Goal: Navigation & Orientation: Find specific page/section

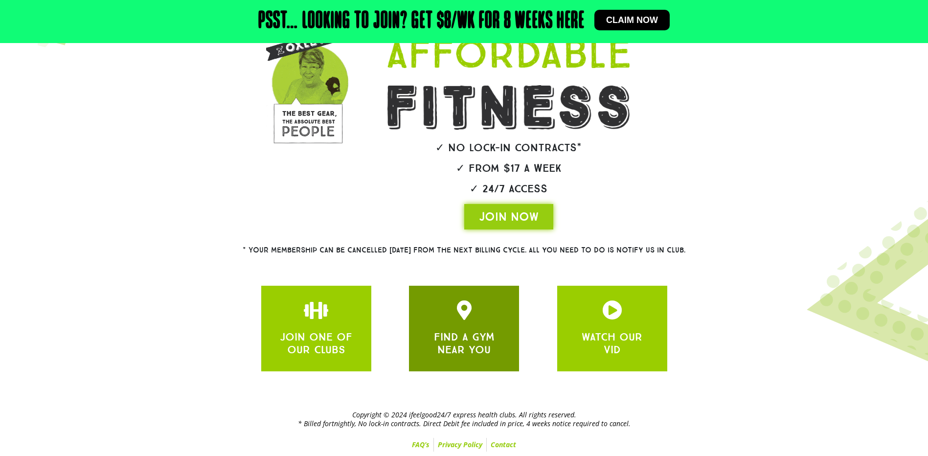
click at [472, 334] on link "FIND A GYM NEAR YOU" at bounding box center [464, 343] width 61 height 26
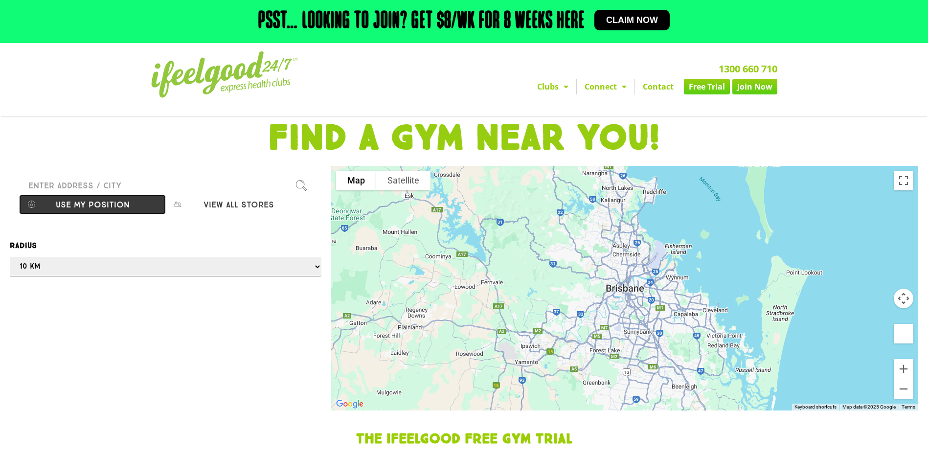
click at [123, 204] on button "Use my position" at bounding box center [93, 204] width 146 height 19
click at [298, 185] on div at bounding box center [464, 228] width 928 height 456
click at [255, 206] on div at bounding box center [464, 228] width 928 height 456
click at [109, 204] on div at bounding box center [464, 228] width 928 height 456
click at [66, 186] on div at bounding box center [464, 228] width 928 height 456
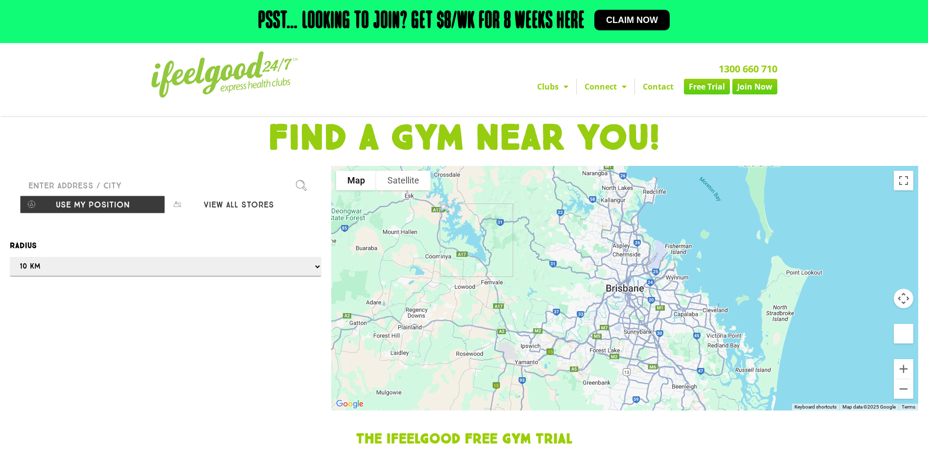
click at [75, 178] on div at bounding box center [464, 228] width 928 height 456
click at [305, 185] on div at bounding box center [464, 228] width 928 height 456
click at [299, 182] on div at bounding box center [464, 228] width 928 height 456
click at [107, 263] on div at bounding box center [464, 228] width 928 height 456
click at [93, 273] on div at bounding box center [464, 228] width 928 height 456
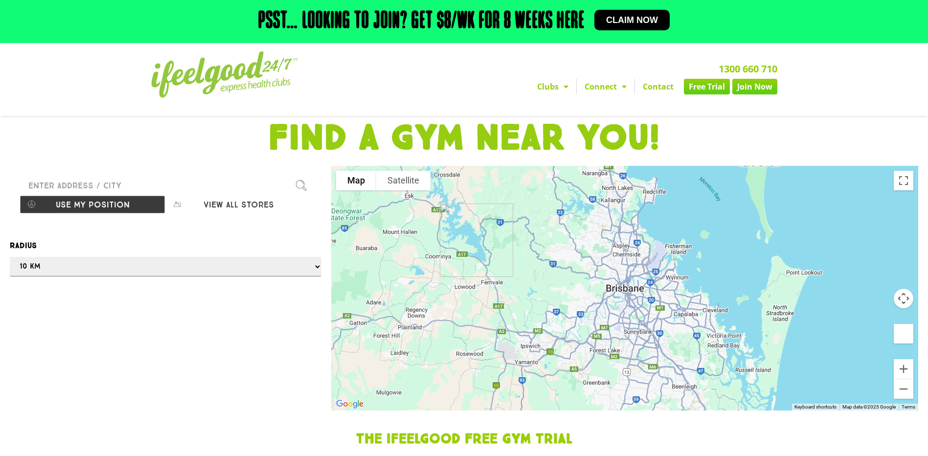
click at [127, 205] on div at bounding box center [464, 228] width 928 height 456
click at [146, 185] on div at bounding box center [464, 228] width 928 height 456
type input "[STREET_ADDRESS][PERSON_NAME]"
